Goal: Transaction & Acquisition: Obtain resource

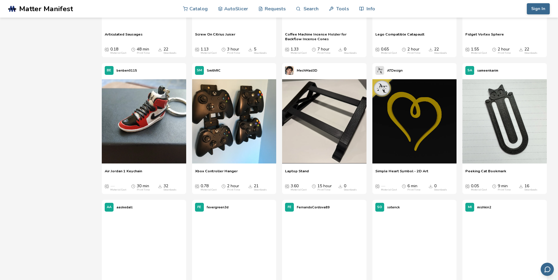
scroll to position [3881, 0]
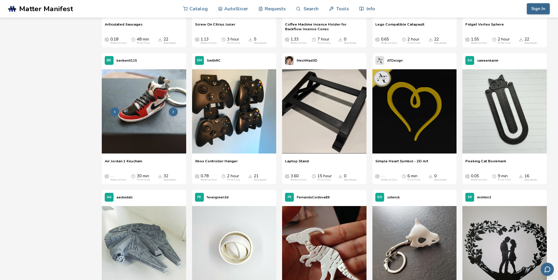
click at [141, 110] on img at bounding box center [144, 111] width 84 height 84
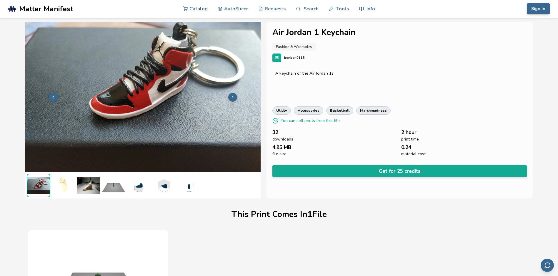
click at [69, 186] on img at bounding box center [64, 186] width 24 height 24
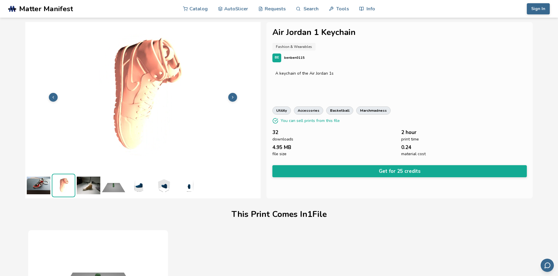
click at [86, 187] on img at bounding box center [89, 186] width 24 height 24
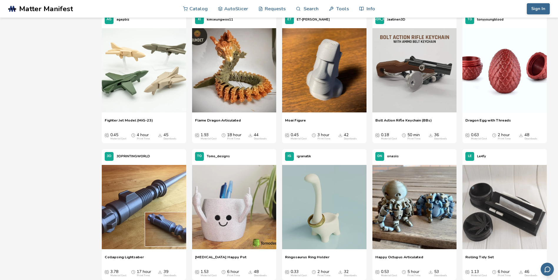
scroll to position [368, 0]
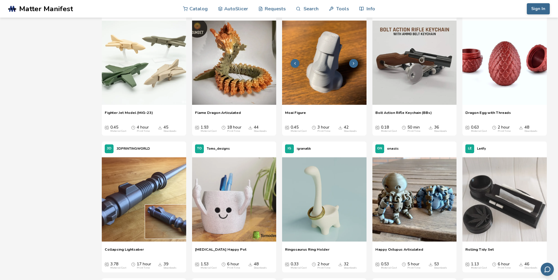
click at [312, 80] on img at bounding box center [324, 63] width 84 height 84
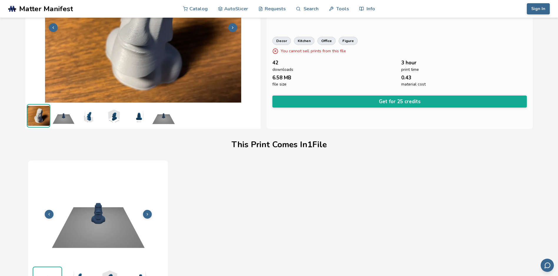
scroll to position [70, 0]
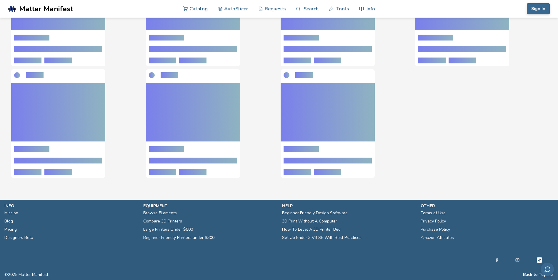
scroll to position [121, 0]
